Goal: Navigation & Orientation: Understand site structure

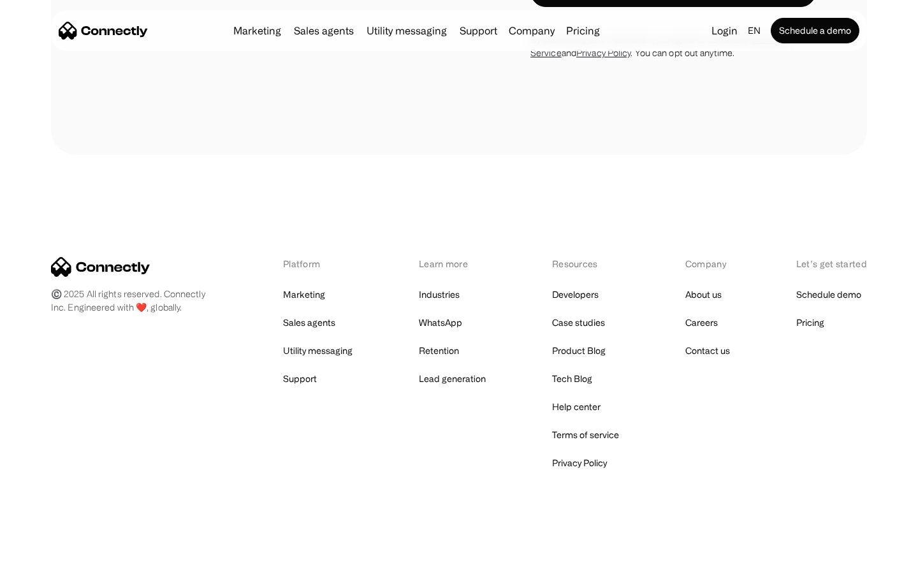
scroll to position [1092, 0]
